Goal: Task Accomplishment & Management: Manage account settings

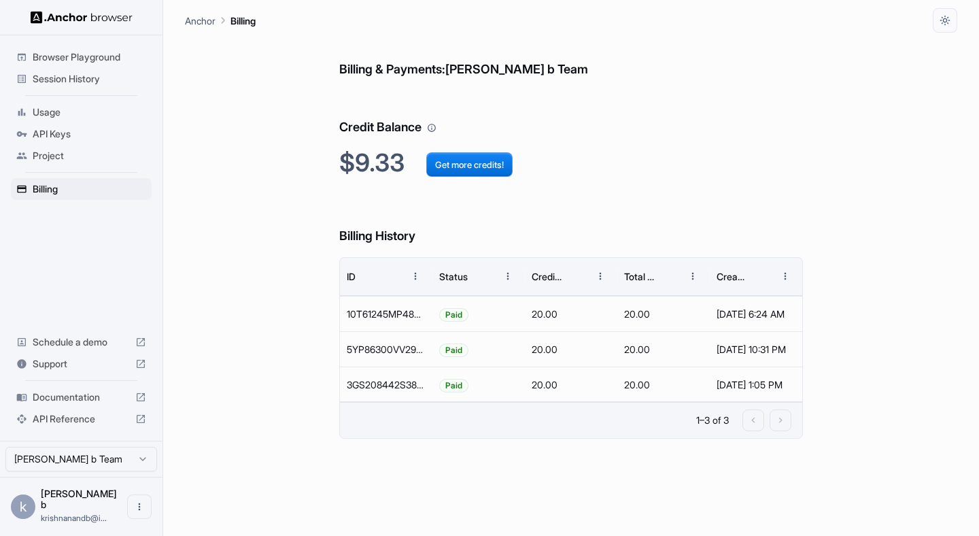
click at [235, 98] on div "Billing & Payments: krishnanand b Team Credit Balance $9.33 Get more credits! B…" at bounding box center [571, 284] width 772 height 503
click at [69, 113] on span "Usage" at bounding box center [90, 112] width 114 height 14
